Goal: Task Accomplishment & Management: Use online tool/utility

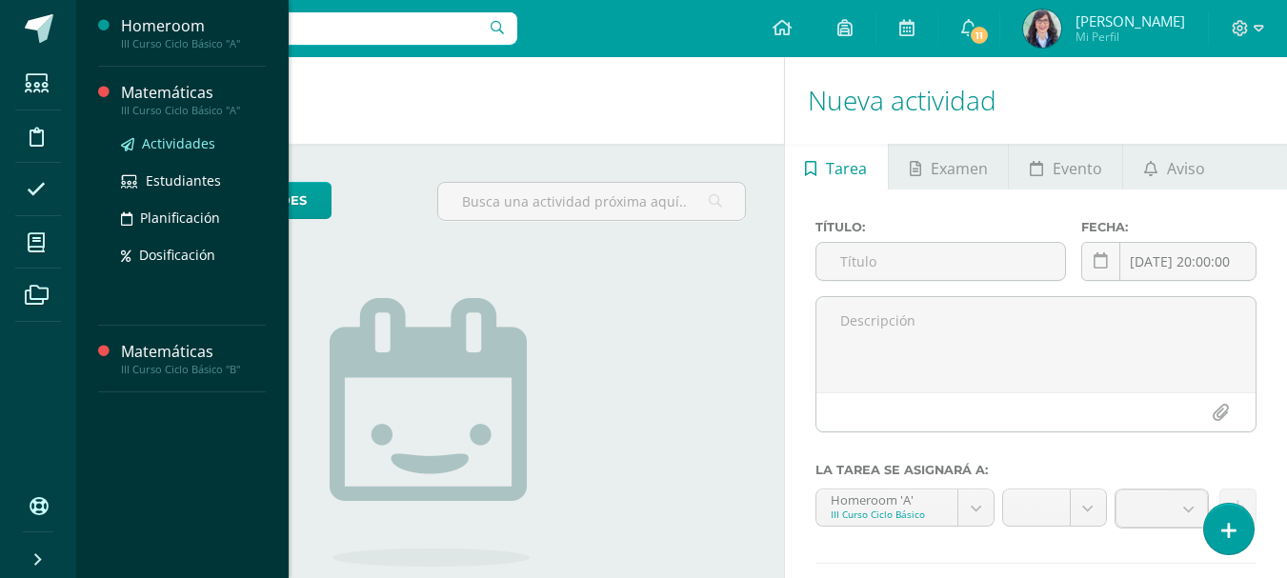
click at [156, 141] on span "Actividades" at bounding box center [178, 143] width 73 height 18
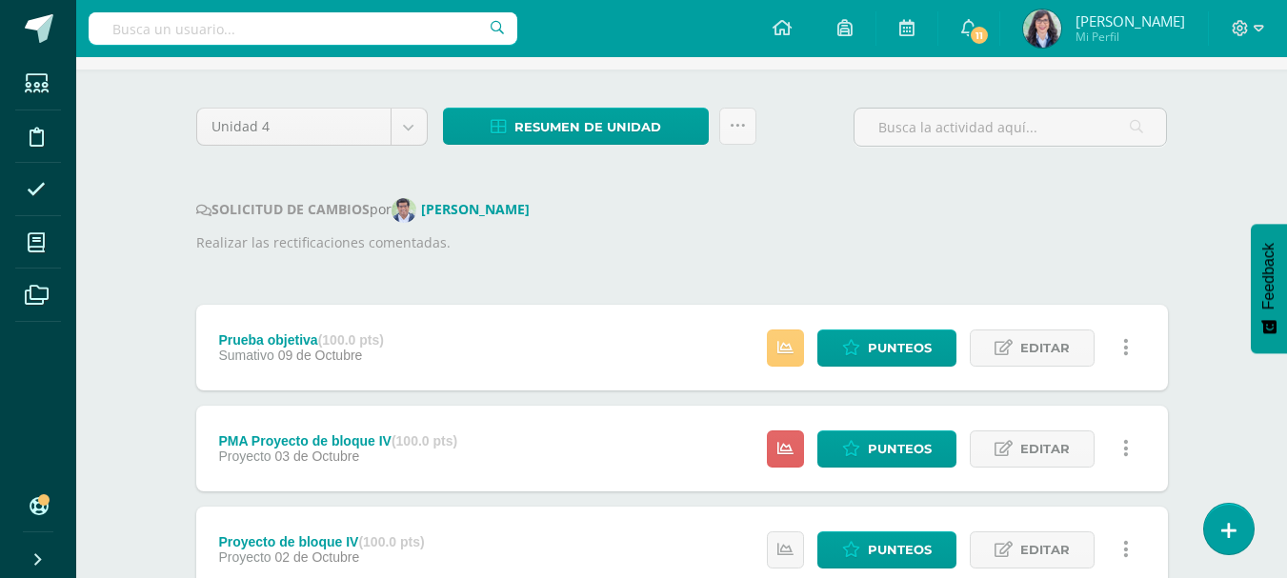
scroll to position [120, 0]
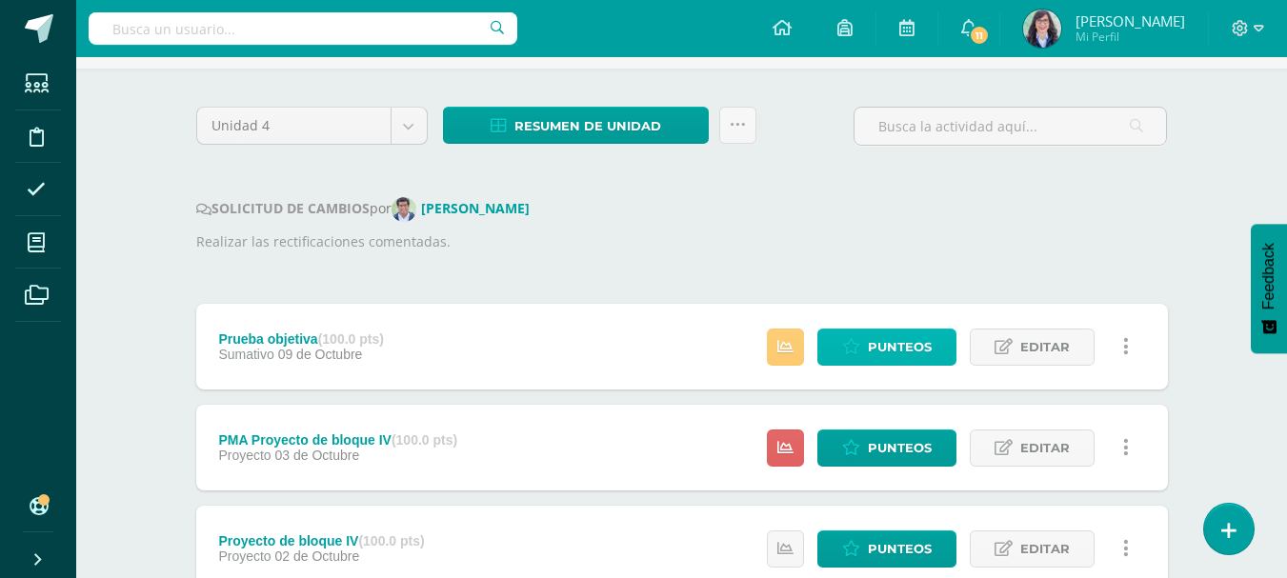
click at [896, 349] on span "Punteos" at bounding box center [900, 346] width 64 height 35
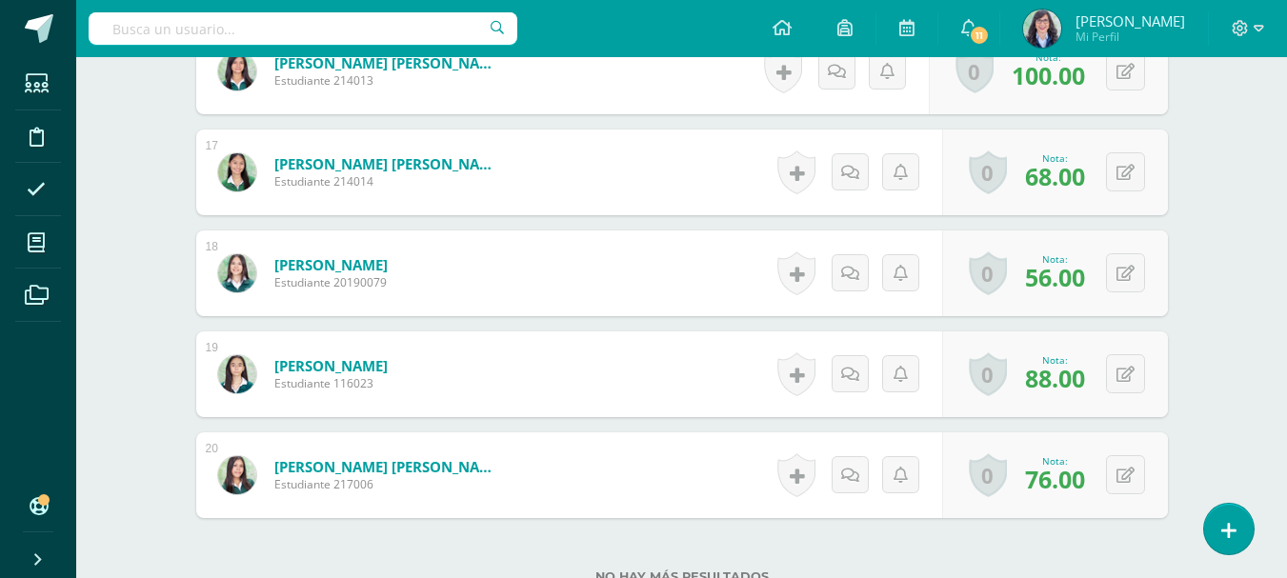
scroll to position [2137, 0]
